Goal: Check status: Check status

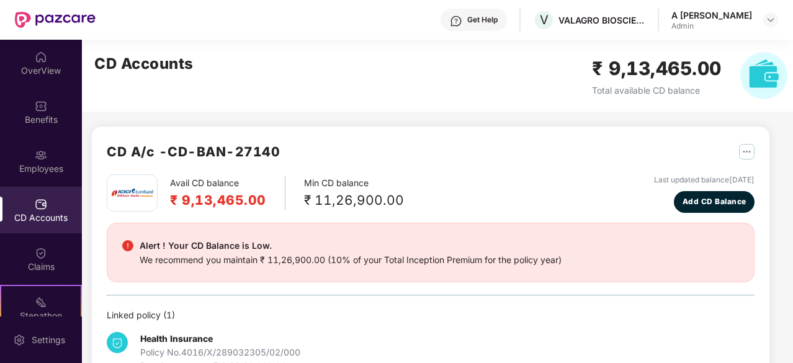
scroll to position [90, 0]
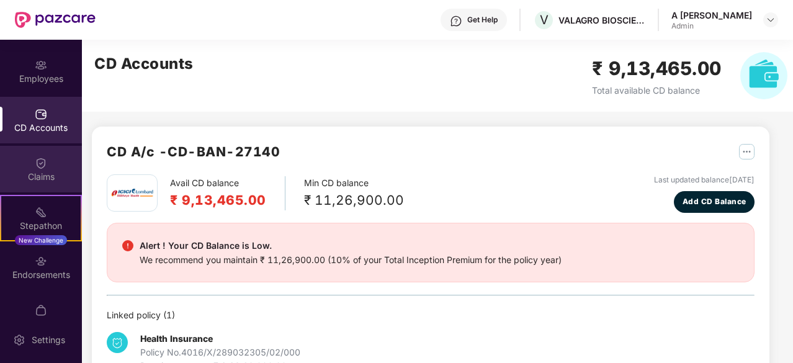
click at [37, 171] on div "Claims" at bounding box center [41, 177] width 82 height 12
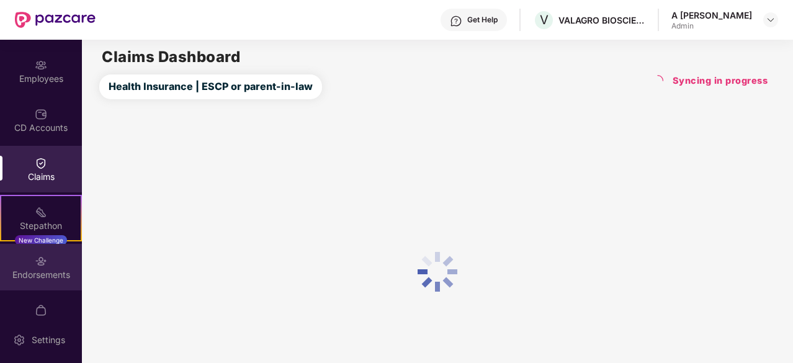
click at [50, 271] on div "Endorsements" at bounding box center [41, 275] width 82 height 12
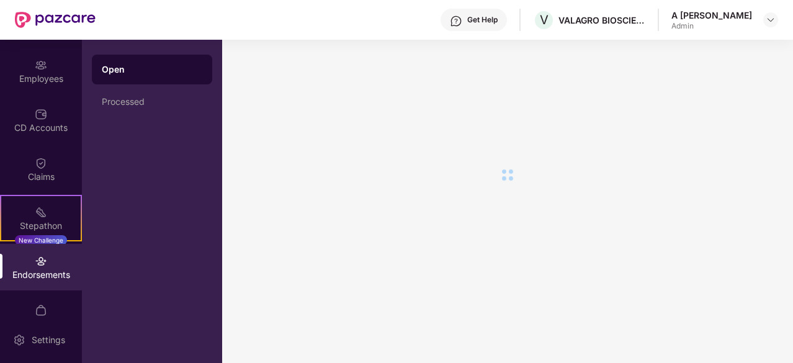
scroll to position [0, 0]
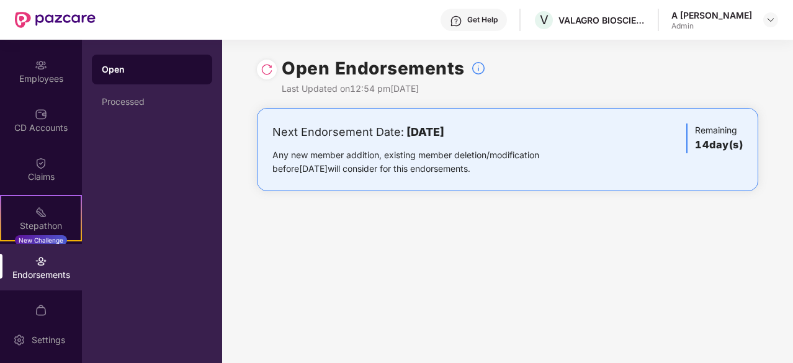
click at [50, 271] on div "Endorsements" at bounding box center [41, 275] width 82 height 12
click at [127, 93] on div "Processed" at bounding box center [152, 102] width 120 height 30
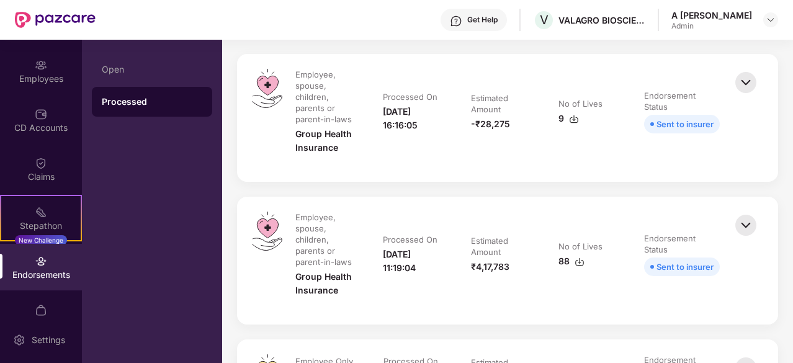
drag, startPoint x: 756, startPoint y: 89, endPoint x: 784, endPoint y: 183, distance: 97.8
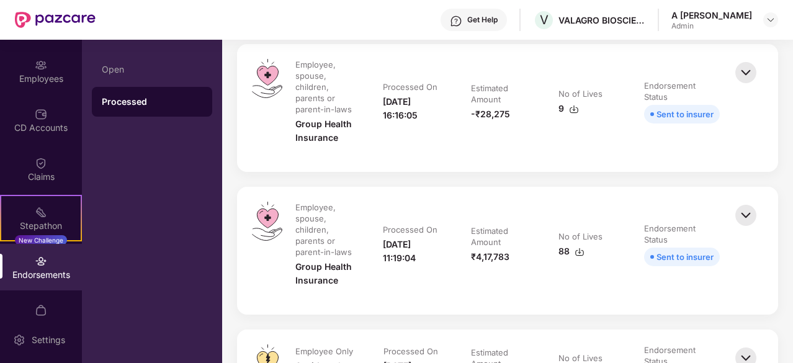
scroll to position [61, 0]
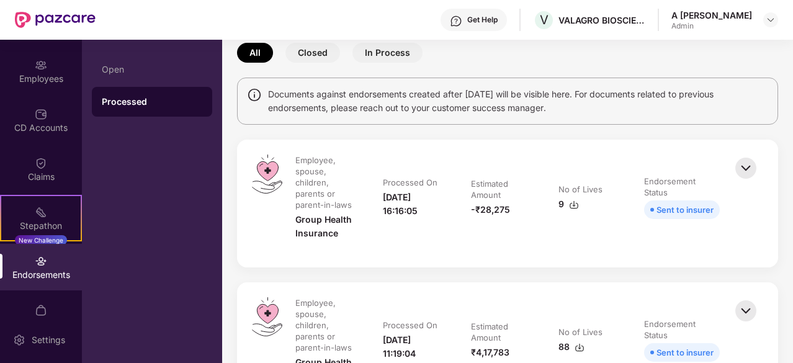
drag, startPoint x: 693, startPoint y: 97, endPoint x: 693, endPoint y: -17, distance: 114.2
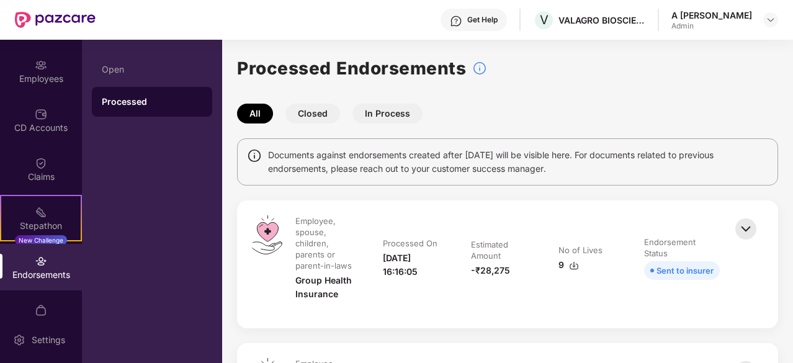
click at [546, 307] on td "No of Lives 9" at bounding box center [589, 264] width 86 height 98
click at [575, 266] on img at bounding box center [574, 266] width 10 height 10
click at [309, 111] on button "Closed" at bounding box center [313, 114] width 55 height 20
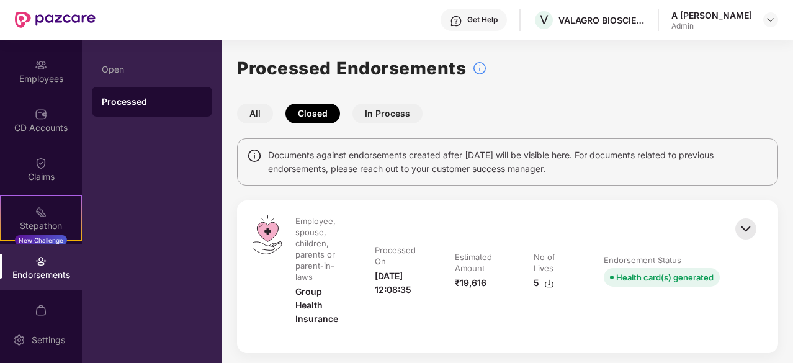
click at [390, 114] on button "In Process" at bounding box center [388, 114] width 70 height 20
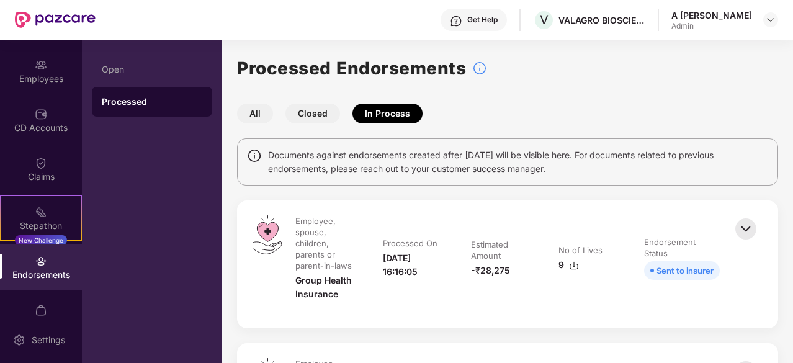
click at [710, 69] on div "Processed Endorsements" at bounding box center [507, 68] width 541 height 27
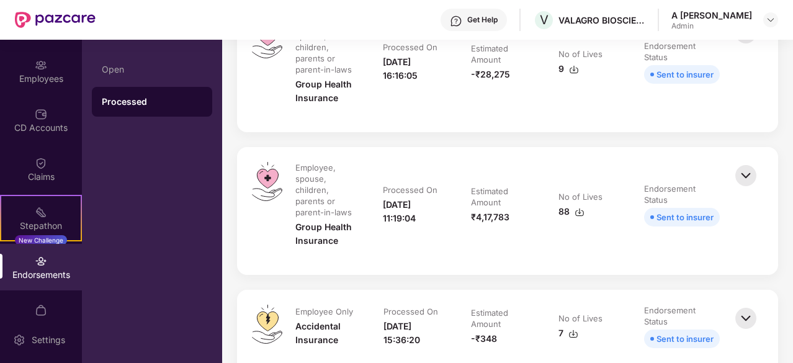
drag, startPoint x: 752, startPoint y: 123, endPoint x: 765, endPoint y: 185, distance: 63.4
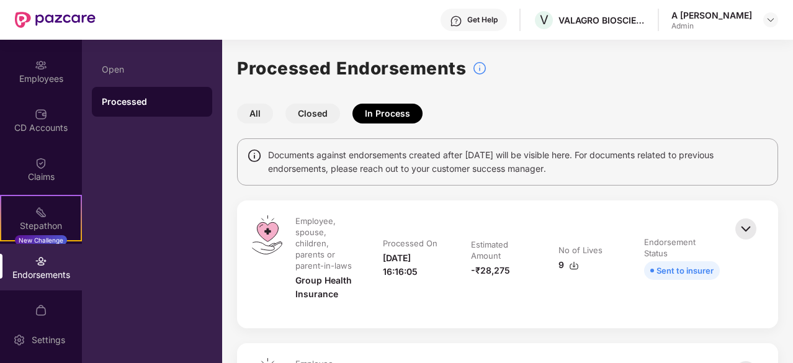
drag, startPoint x: 575, startPoint y: 114, endPoint x: 559, endPoint y: -54, distance: 168.4
click at [40, 76] on div "Employees" at bounding box center [41, 79] width 82 height 12
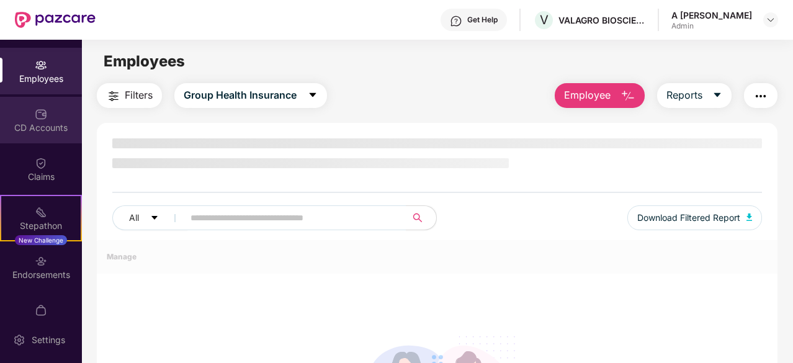
click at [42, 124] on div "CD Accounts" at bounding box center [41, 128] width 82 height 12
